Goal: Communication & Community: Answer question/provide support

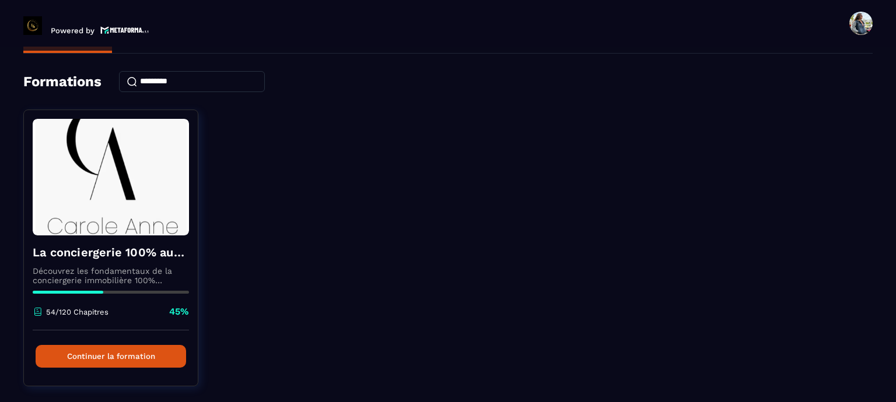
scroll to position [65, 0]
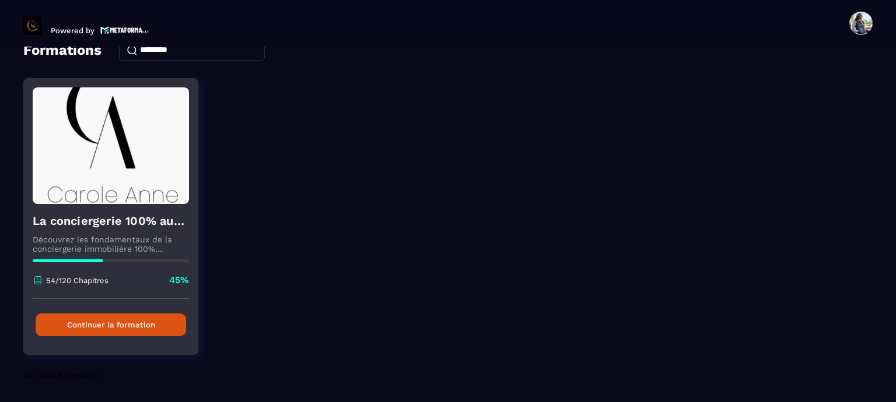
click at [149, 328] on button "Continuer la formation" at bounding box center [111, 325] width 150 height 23
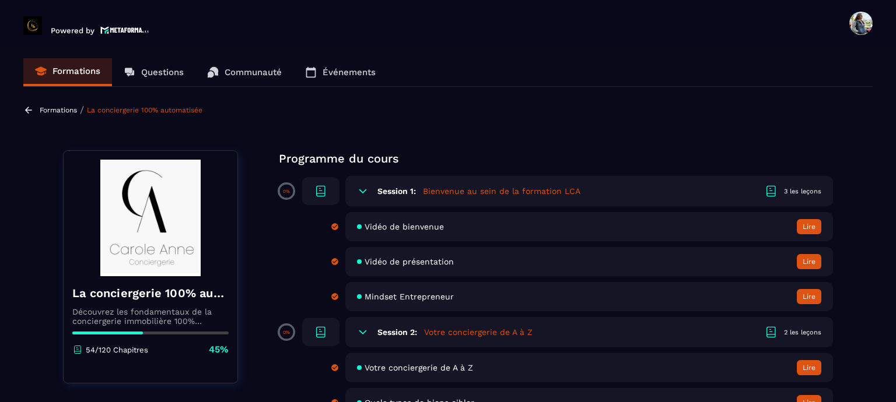
click at [154, 71] on p "Questions" at bounding box center [162, 72] width 43 height 10
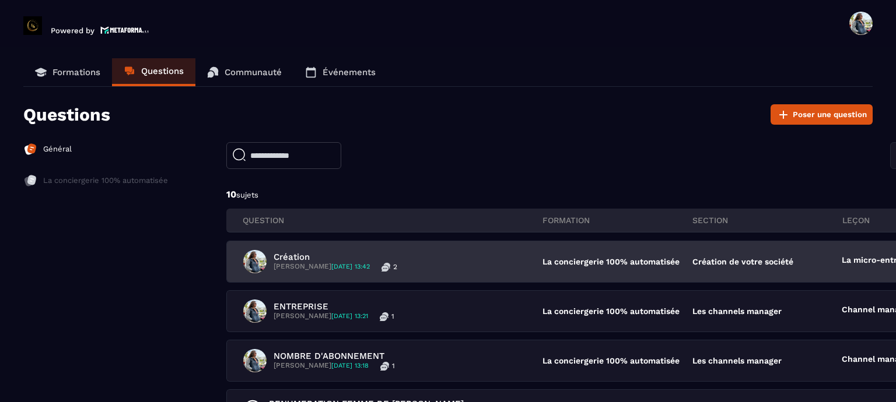
click at [370, 268] on span "[DATE] 13:42" at bounding box center [350, 267] width 38 height 8
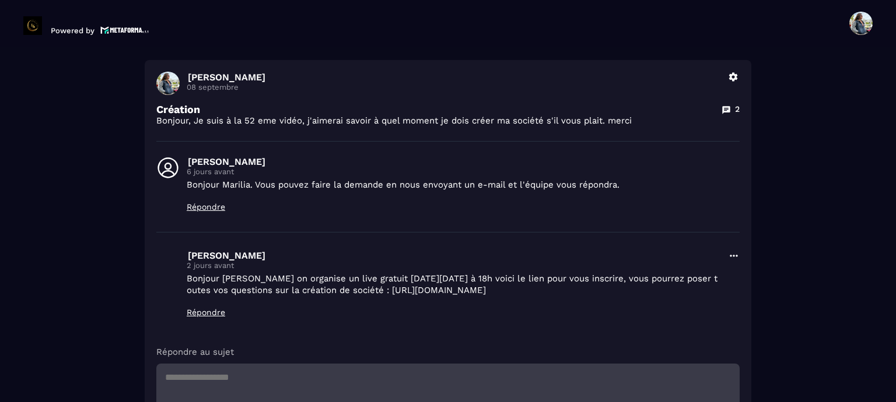
scroll to position [175, 0]
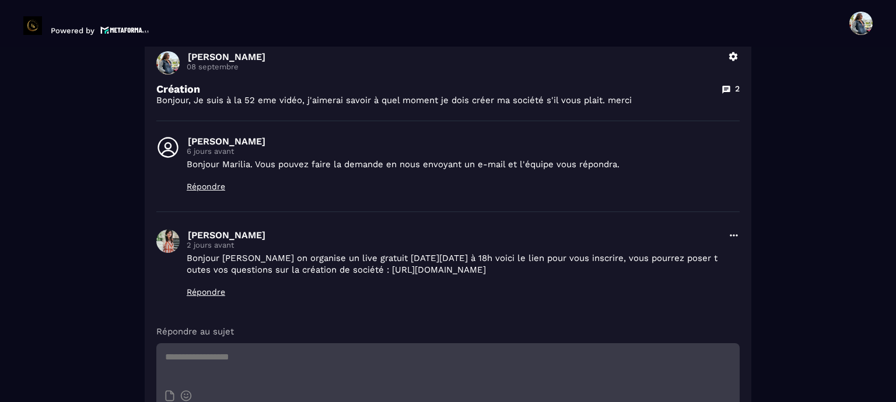
drag, startPoint x: 362, startPoint y: 269, endPoint x: 718, endPoint y: 279, distance: 356.4
click at [718, 279] on div "[PERSON_NAME] D 2 jours avant Bonjour [PERSON_NAME] on organise un live gratuit…" at bounding box center [447, 269] width 583 height 79
copy p "[URL][DOMAIN_NAME]"
click at [210, 297] on p "Répondre" at bounding box center [454, 291] width 534 height 9
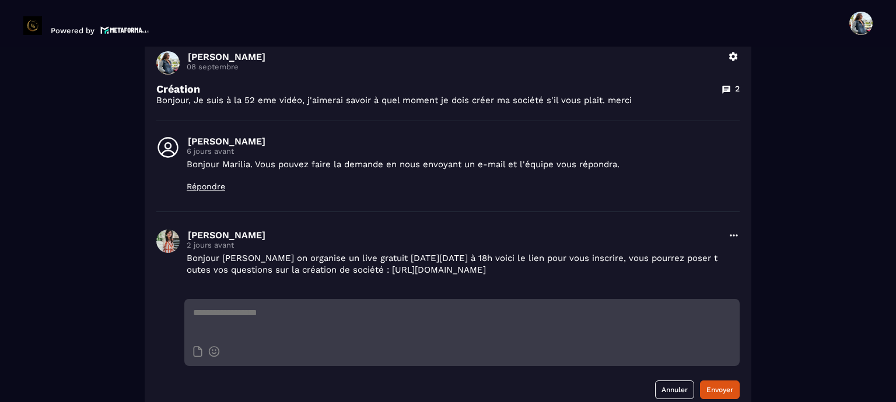
click at [226, 330] on textarea at bounding box center [461, 319] width 555 height 41
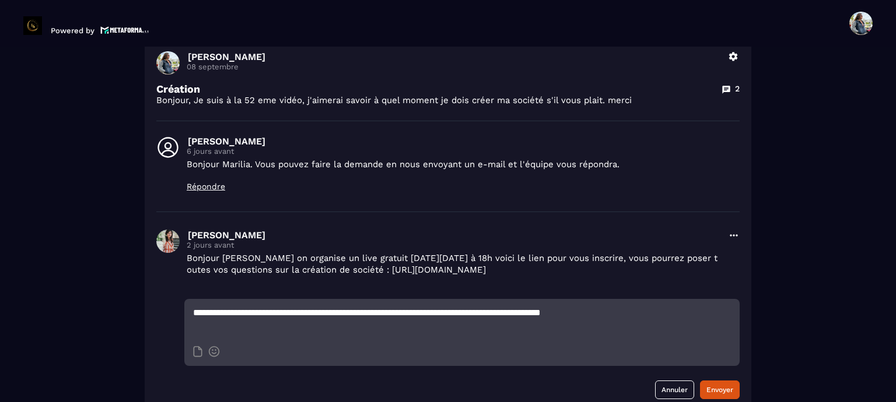
click at [492, 322] on textarea "**********" at bounding box center [461, 319] width 555 height 41
click at [711, 328] on textarea "**********" at bounding box center [461, 319] width 555 height 41
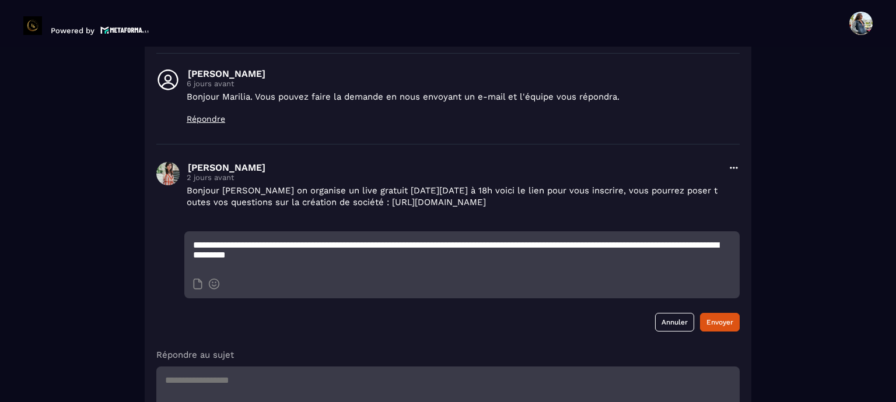
scroll to position [341, 0]
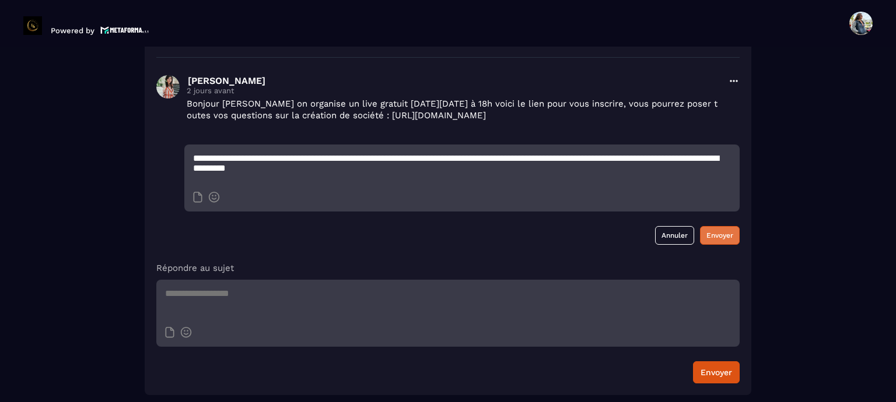
type textarea "**********"
click at [707, 237] on button "Envoyer" at bounding box center [720, 235] width 40 height 19
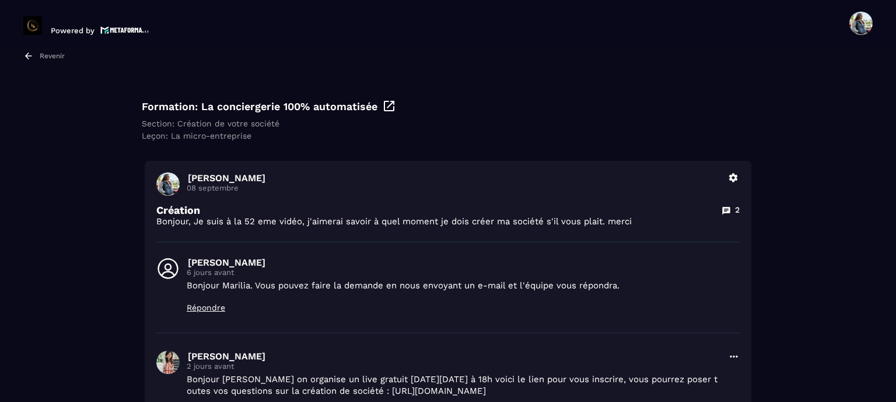
scroll to position [49, 0]
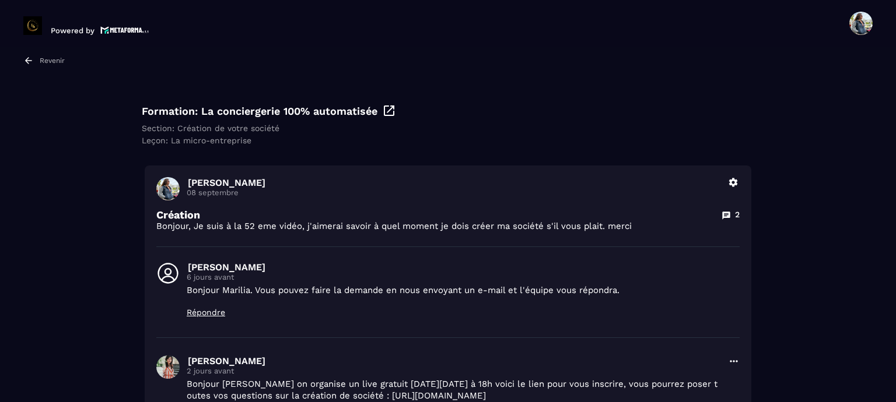
click at [38, 58] on div "Revenir" at bounding box center [43, 60] width 41 height 10
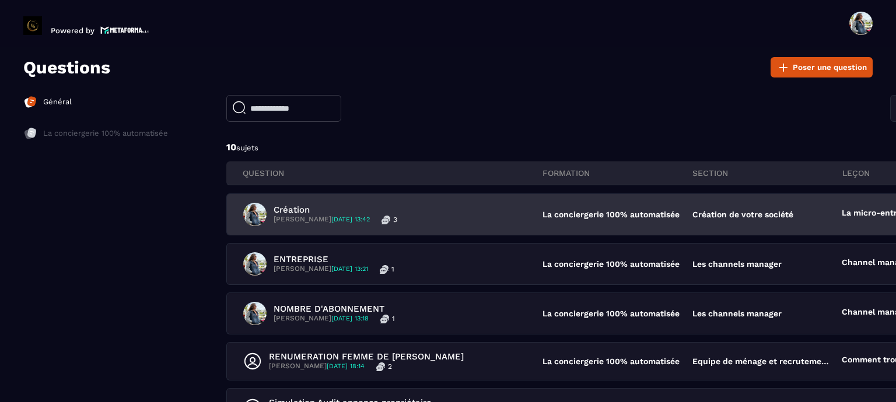
scroll to position [117, 0]
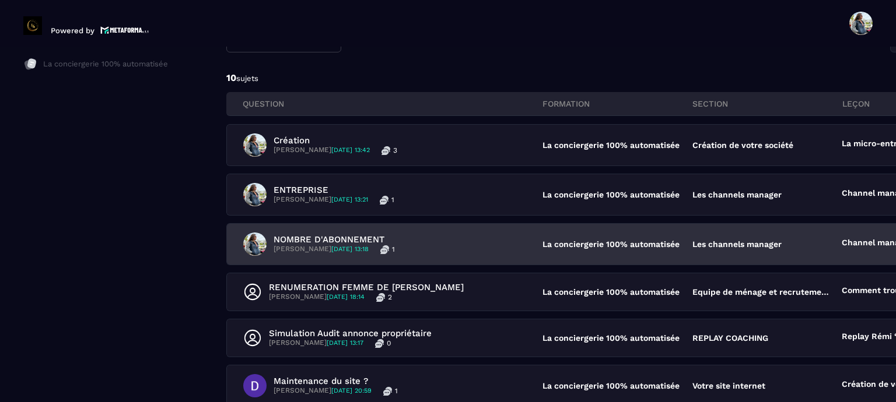
click at [308, 250] on p "[PERSON_NAME] [DATE] 13:18" at bounding box center [320, 249] width 95 height 9
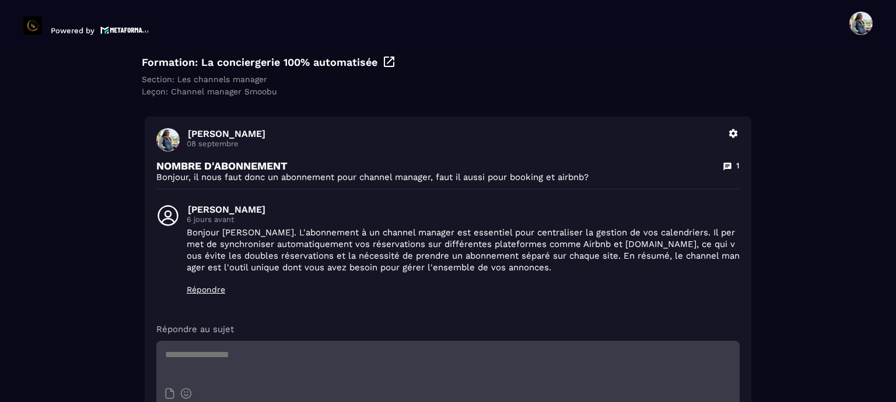
scroll to position [117, 0]
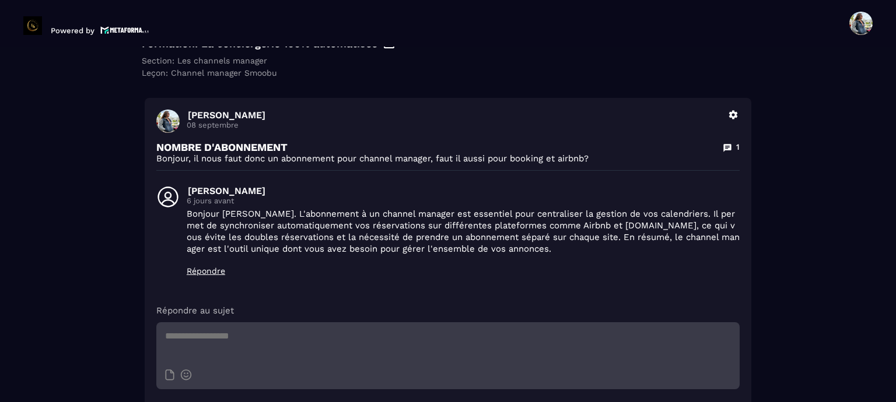
click at [216, 270] on p "Répondre" at bounding box center [463, 270] width 553 height 9
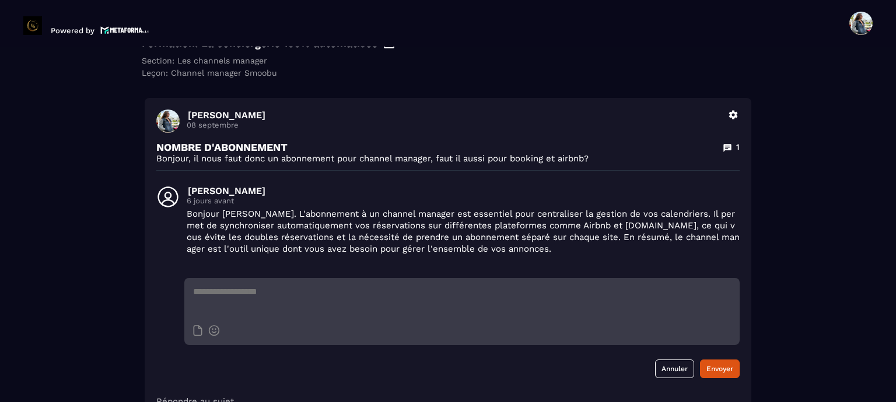
click at [224, 289] on textarea at bounding box center [461, 298] width 555 height 41
type textarea "**********"
click at [710, 368] on button "Envoyer" at bounding box center [720, 369] width 40 height 19
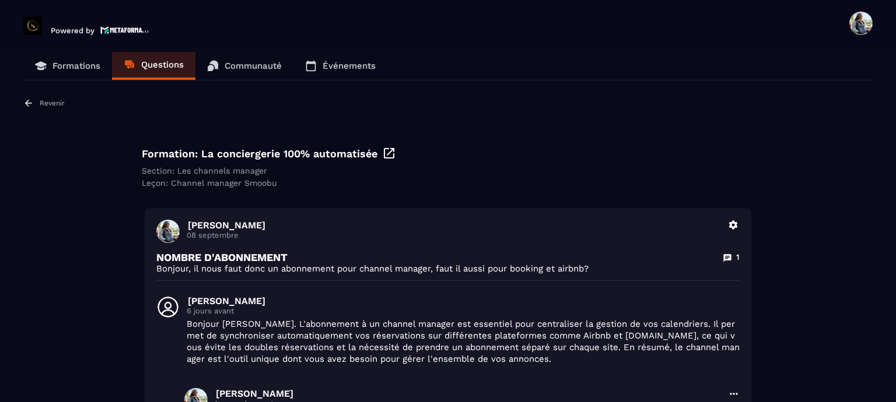
scroll to position [0, 0]
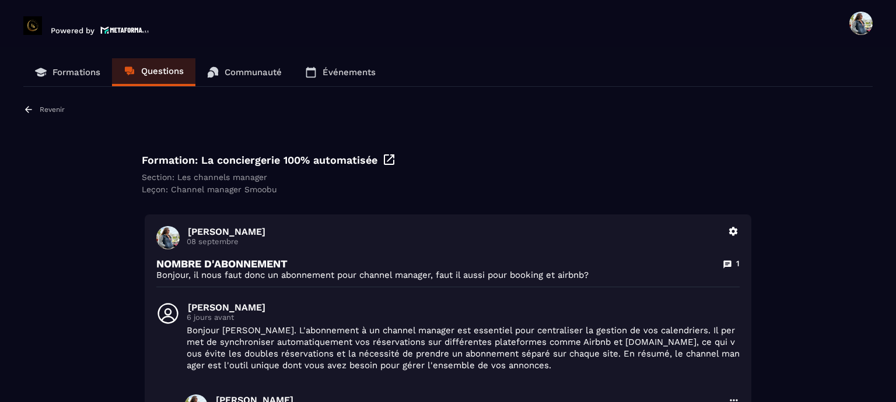
click at [47, 112] on p "Revenir" at bounding box center [52, 110] width 25 height 8
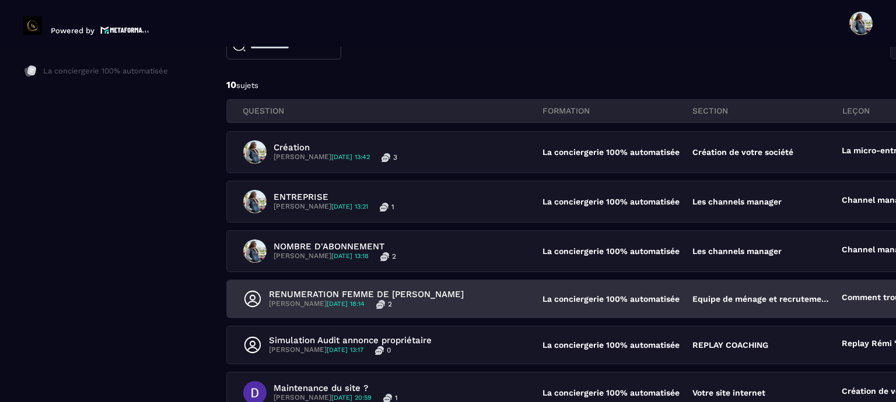
scroll to position [117, 0]
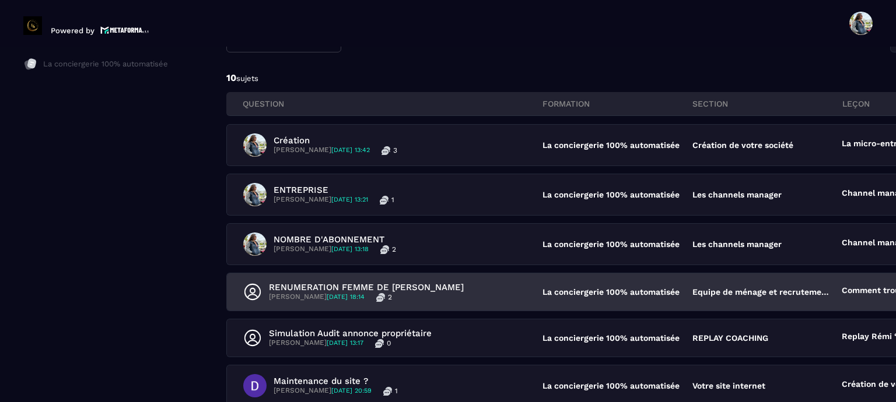
click at [348, 290] on p "RENUMERATION FEMME DE [PERSON_NAME]" at bounding box center [366, 287] width 195 height 10
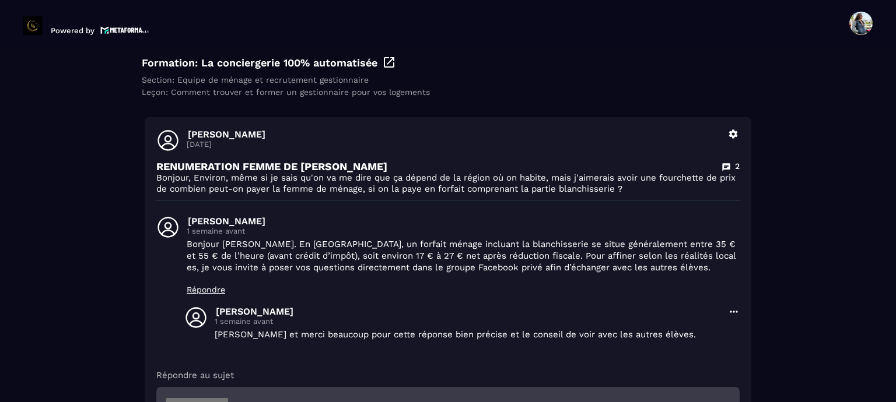
scroll to position [88, 0]
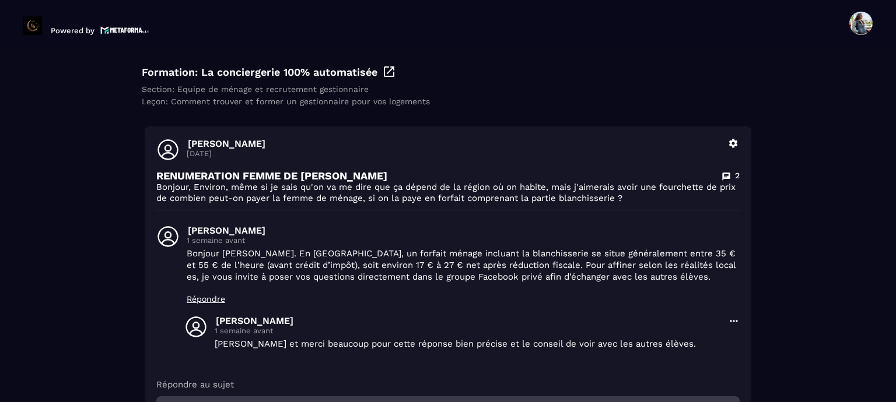
click at [721, 176] on icon at bounding box center [725, 176] width 9 height 9
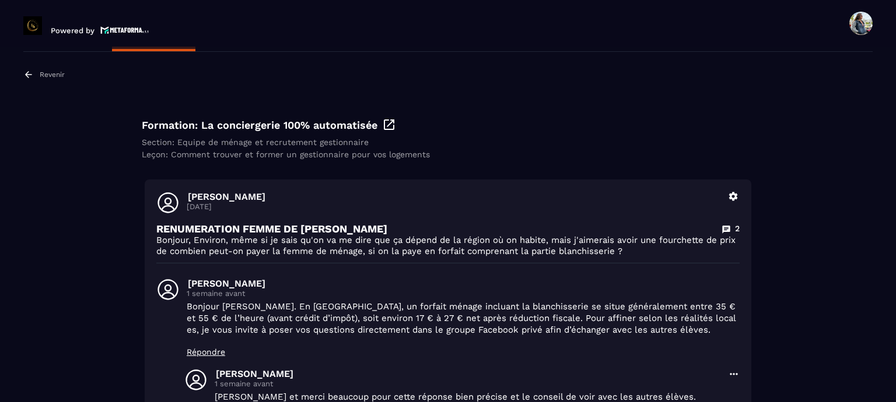
scroll to position [0, 0]
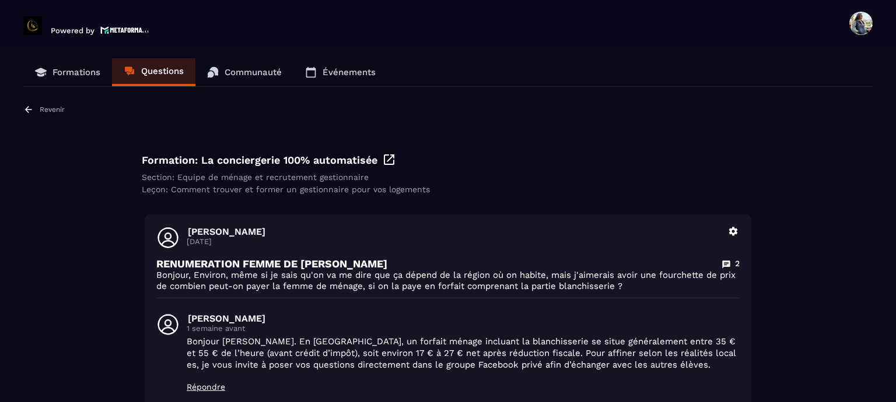
click at [45, 112] on p "Revenir" at bounding box center [52, 110] width 25 height 8
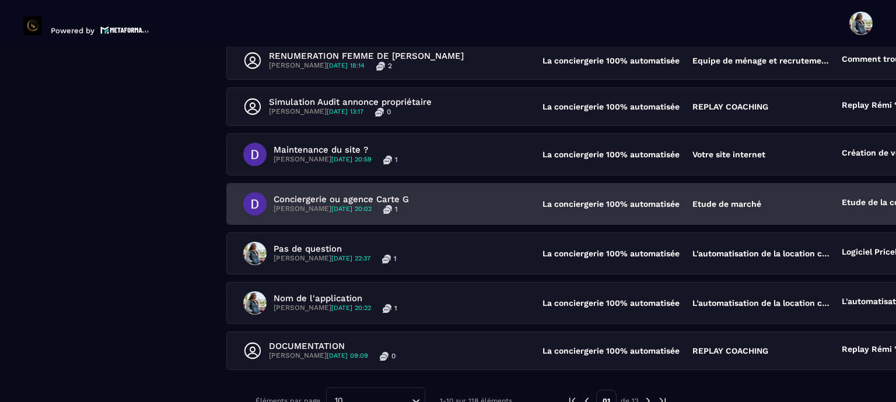
scroll to position [350, 0]
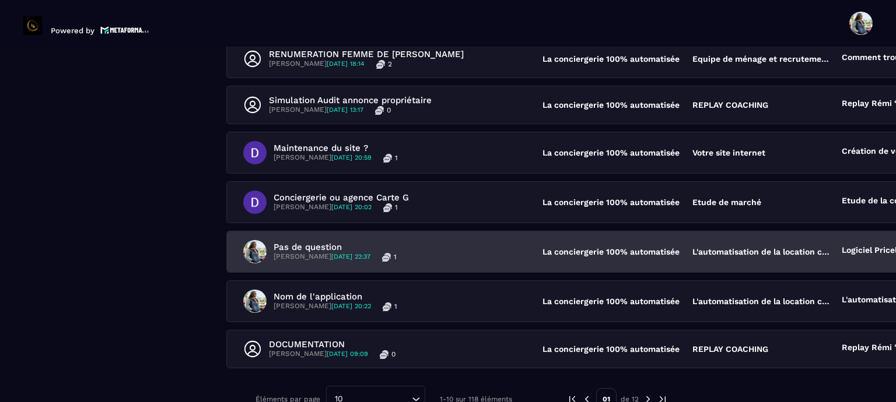
click at [320, 252] on p "[PERSON_NAME] [DATE] 22:37" at bounding box center [321, 256] width 97 height 9
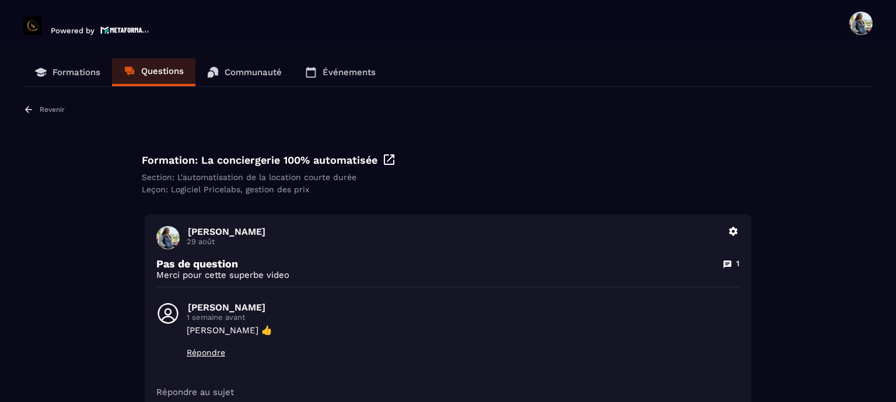
click at [48, 109] on p "Revenir" at bounding box center [52, 110] width 25 height 8
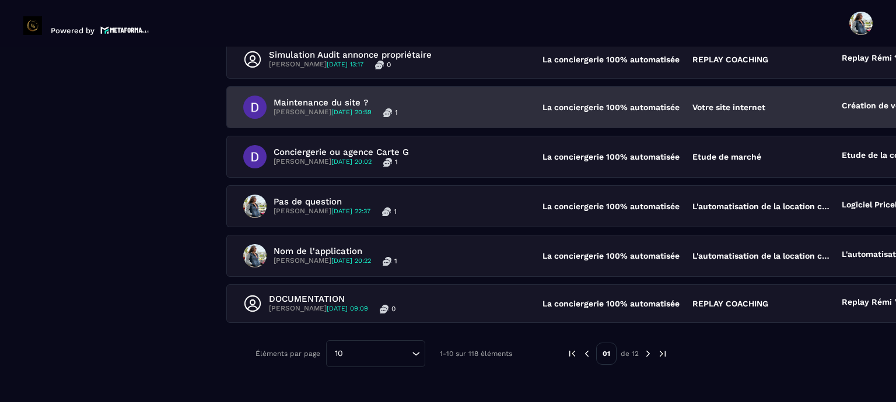
scroll to position [408, 0]
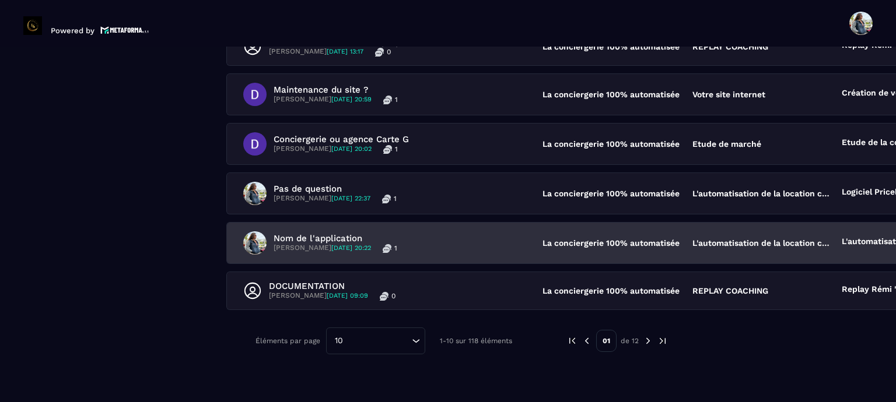
click at [334, 244] on p "[PERSON_NAME] [DATE] 20:22" at bounding box center [321, 248] width 97 height 9
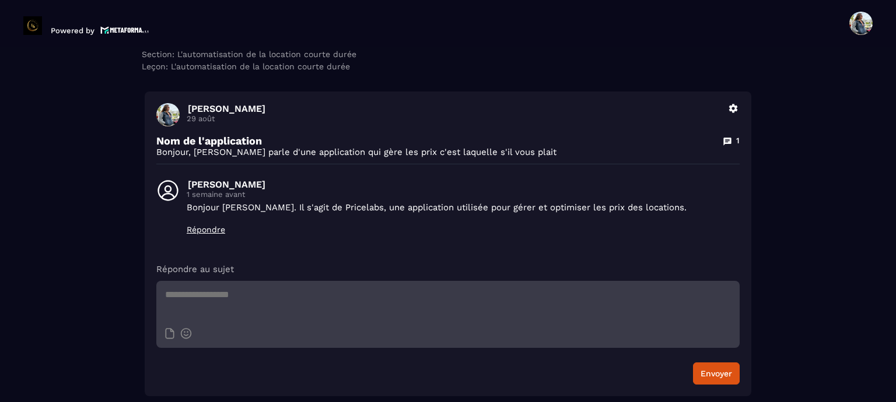
scroll to position [124, 0]
click at [196, 229] on p "Répondre" at bounding box center [463, 228] width 553 height 9
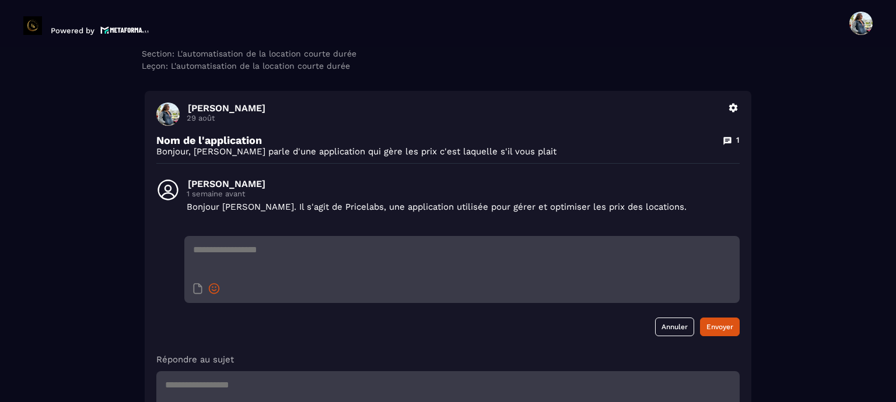
click at [212, 289] on icon at bounding box center [214, 290] width 5 height 2
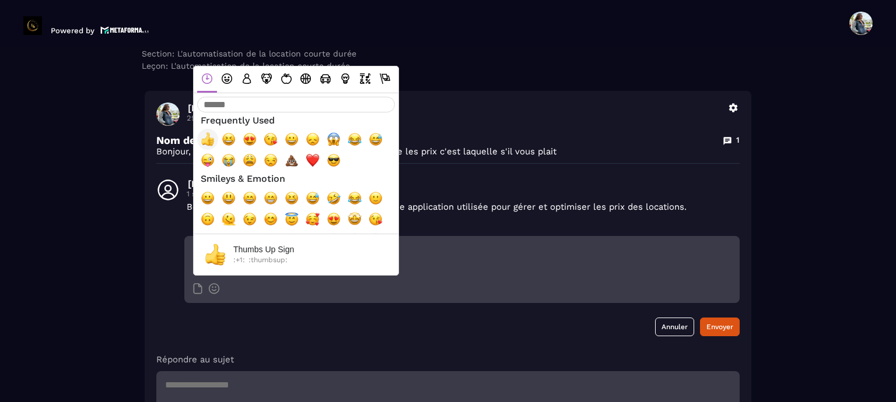
click at [203, 139] on span "👍, +1, thumbsup" at bounding box center [208, 139] width 14 height 14
type textarea "**"
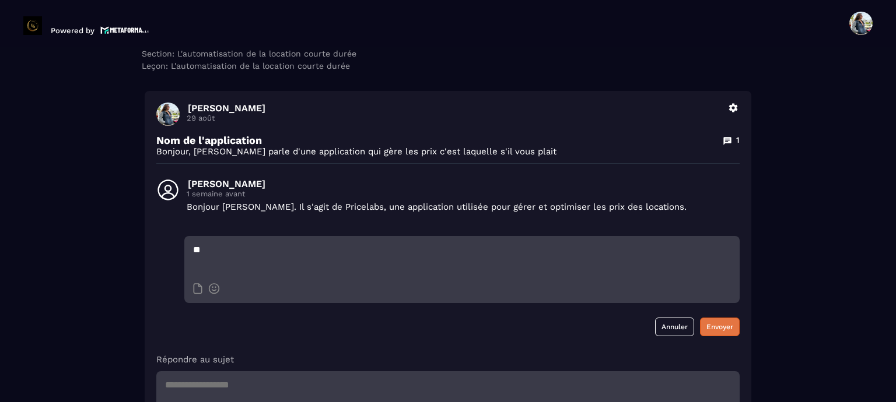
click at [709, 332] on button "Envoyer" at bounding box center [720, 327] width 40 height 19
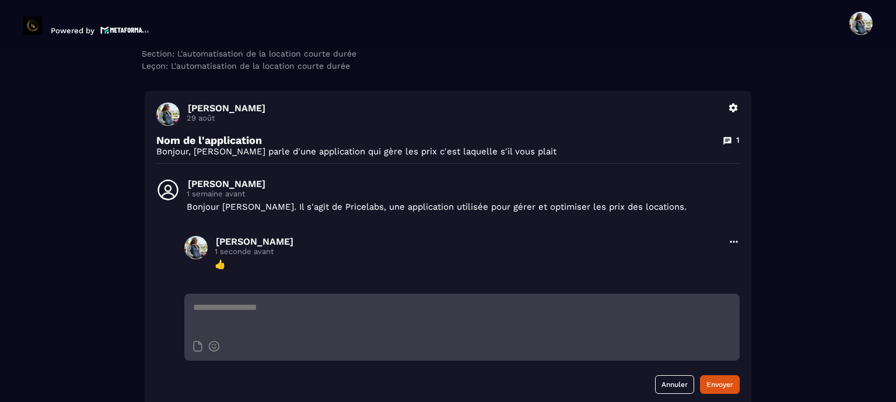
scroll to position [0, 0]
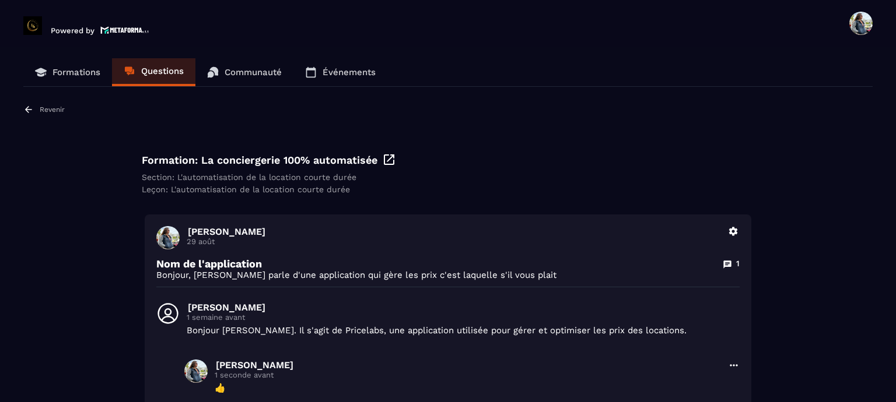
click at [59, 110] on p "Revenir" at bounding box center [52, 110] width 25 height 8
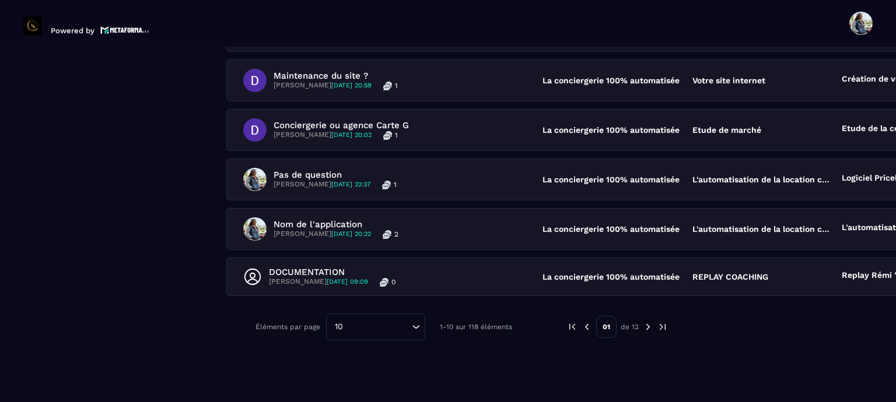
scroll to position [423, 0]
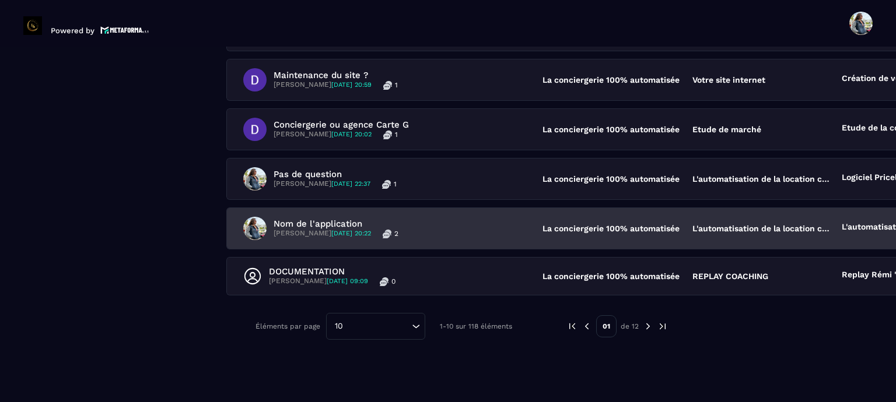
click at [299, 231] on p "[PERSON_NAME] [DATE] 20:22" at bounding box center [321, 233] width 97 height 9
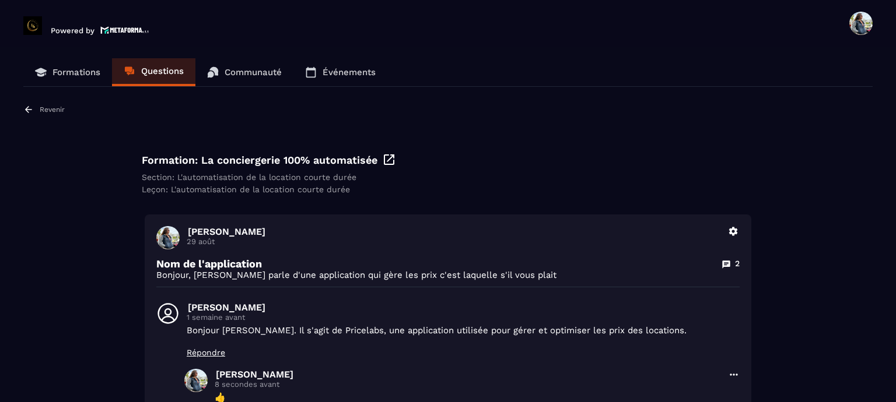
click at [44, 114] on div "Revenir" at bounding box center [43, 109] width 41 height 10
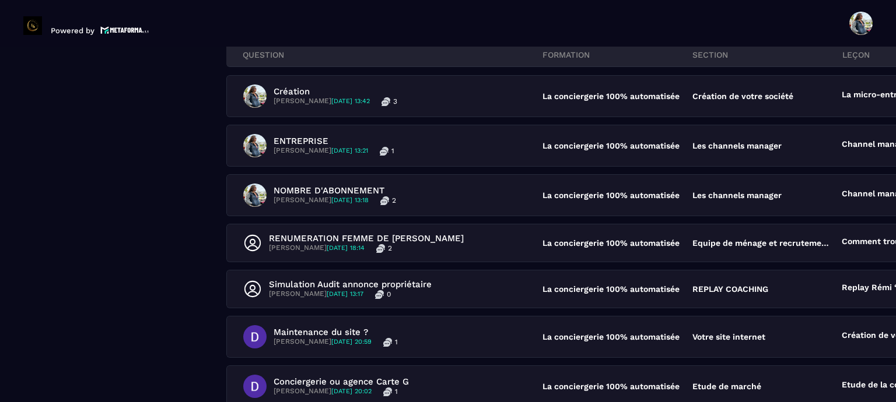
scroll to position [233, 0]
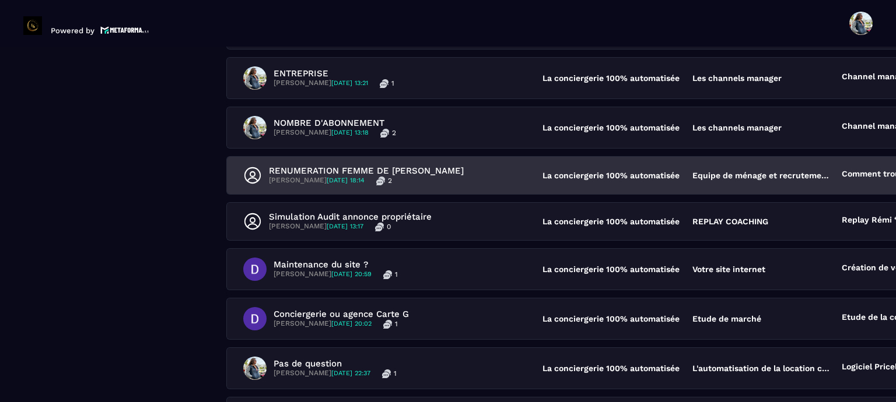
click at [343, 180] on span "[DATE] 18:14" at bounding box center [346, 181] width 38 height 8
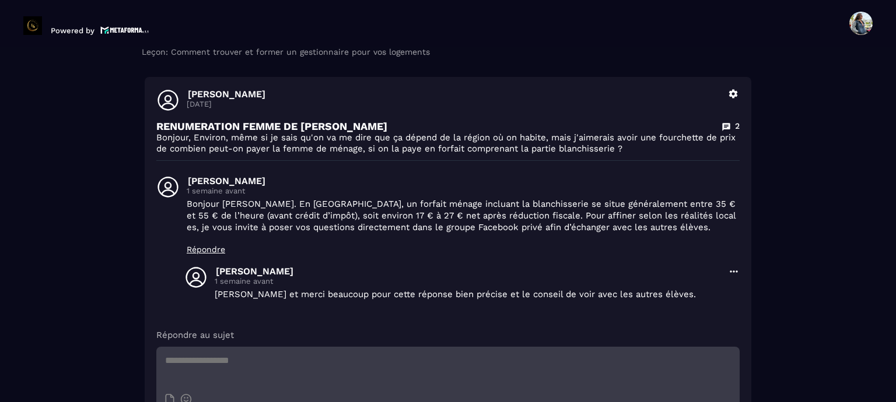
scroll to position [205, 0]
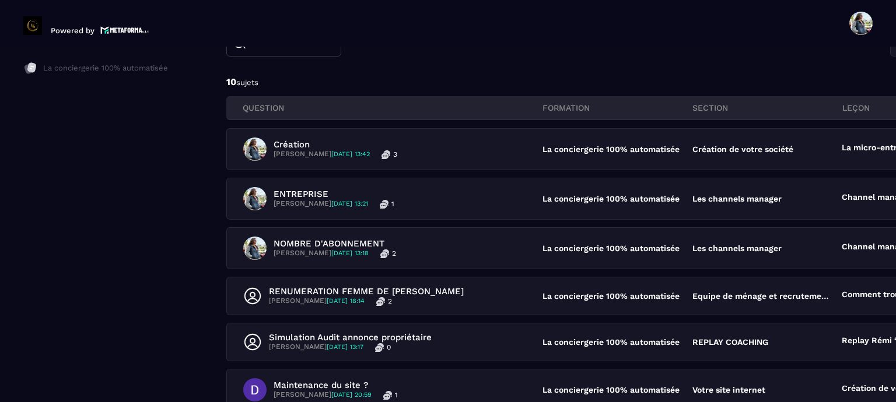
scroll to position [233, 0]
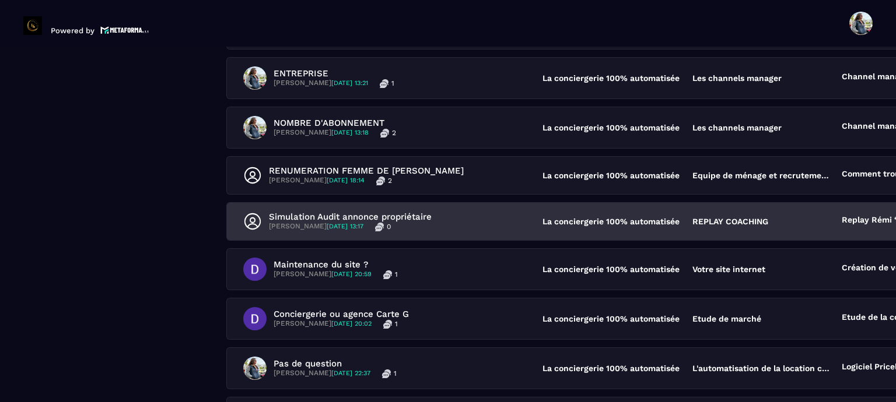
click at [331, 223] on span "[DATE] 13:17" at bounding box center [345, 227] width 37 height 8
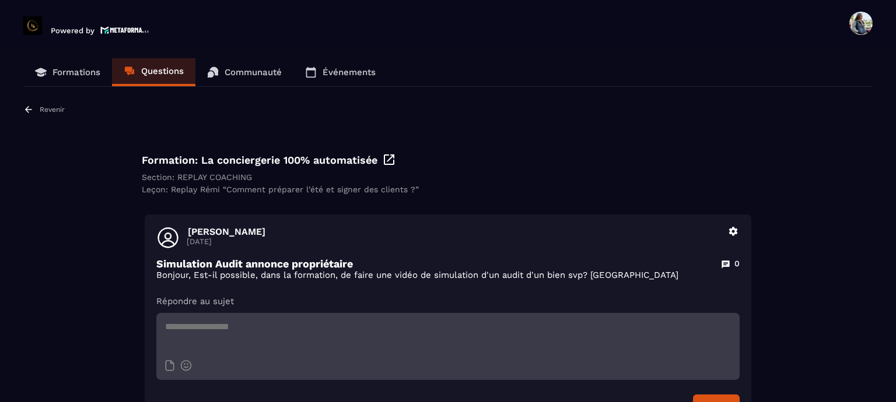
scroll to position [33, 0]
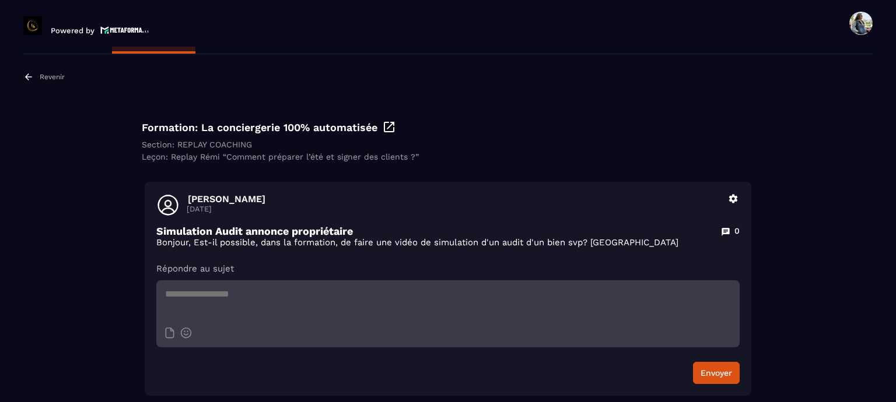
click at [35, 75] on div "Revenir" at bounding box center [43, 77] width 41 height 10
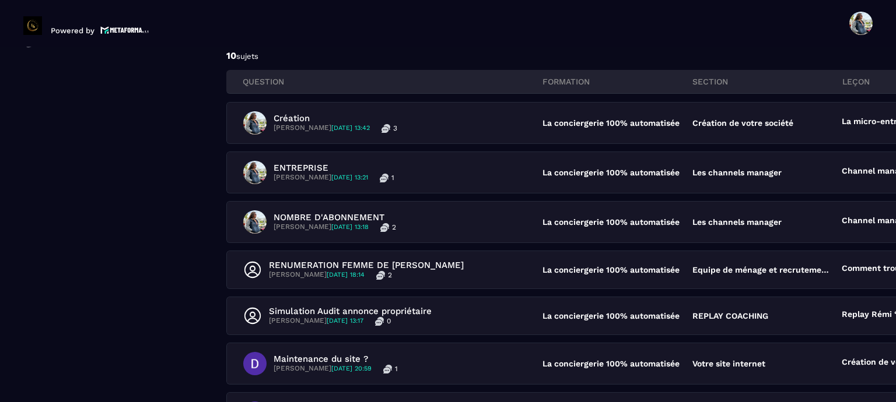
scroll to position [292, 0]
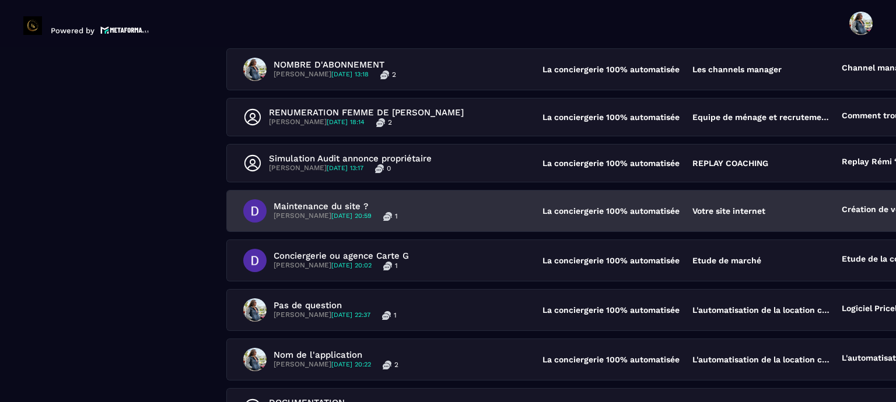
click at [315, 214] on p "[PERSON_NAME] [DATE] 20:59" at bounding box center [322, 216] width 98 height 9
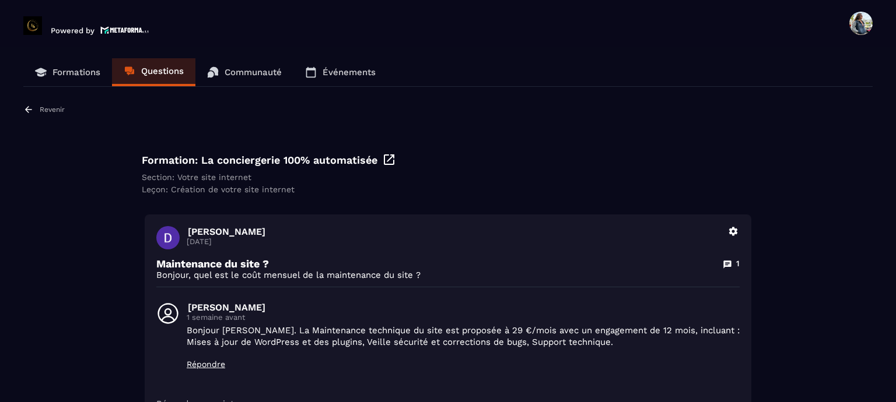
click at [57, 110] on p "Revenir" at bounding box center [52, 110] width 25 height 8
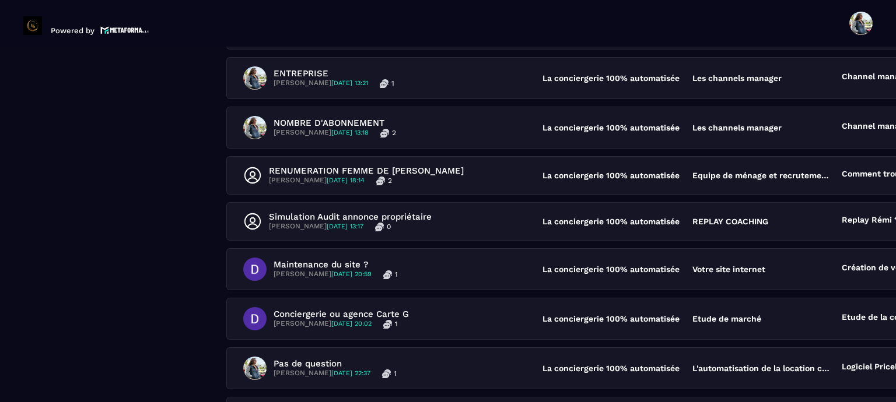
scroll to position [408, 0]
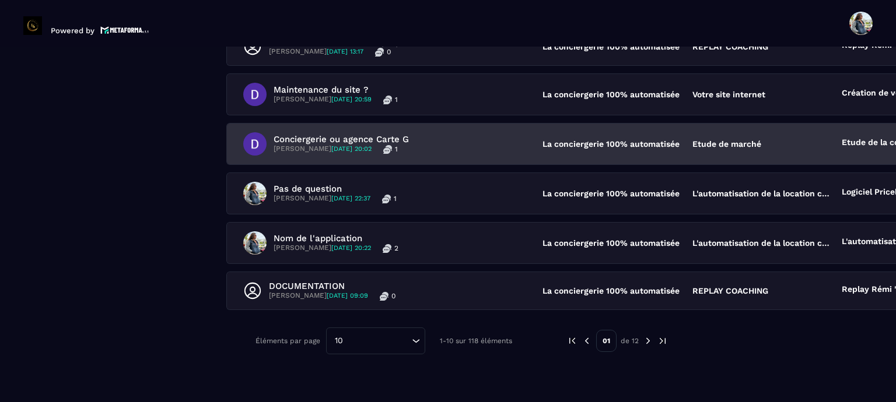
click at [327, 145] on p "[PERSON_NAME] [DATE] 20:02" at bounding box center [322, 149] width 98 height 9
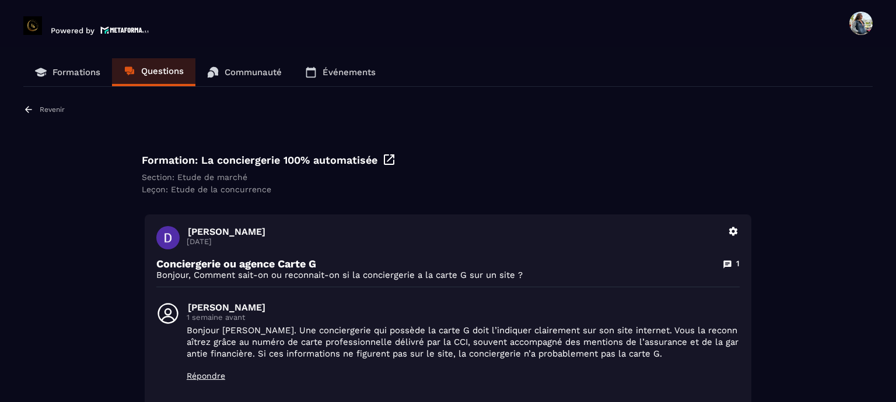
click at [259, 72] on p "Communauté" at bounding box center [252, 72] width 57 height 10
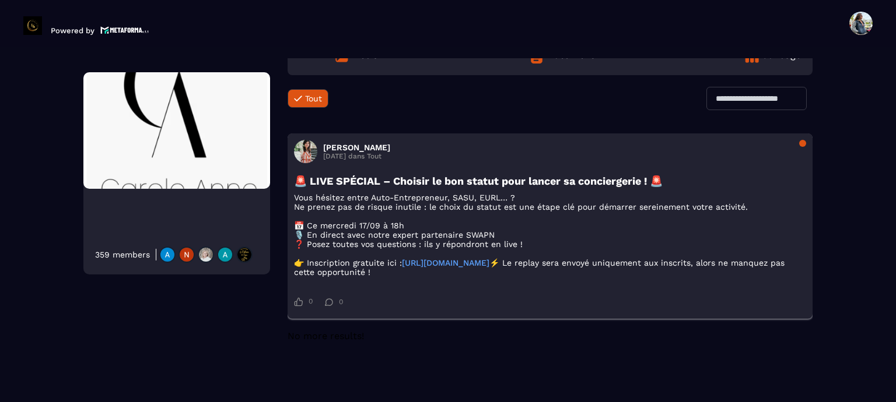
scroll to position [175, 0]
